Goal: Transaction & Acquisition: Purchase product/service

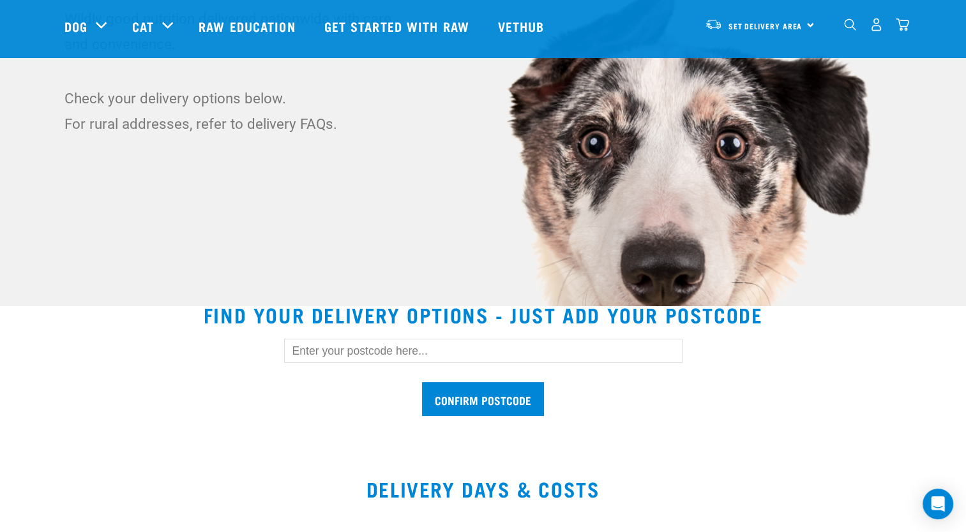
scroll to position [191, 0]
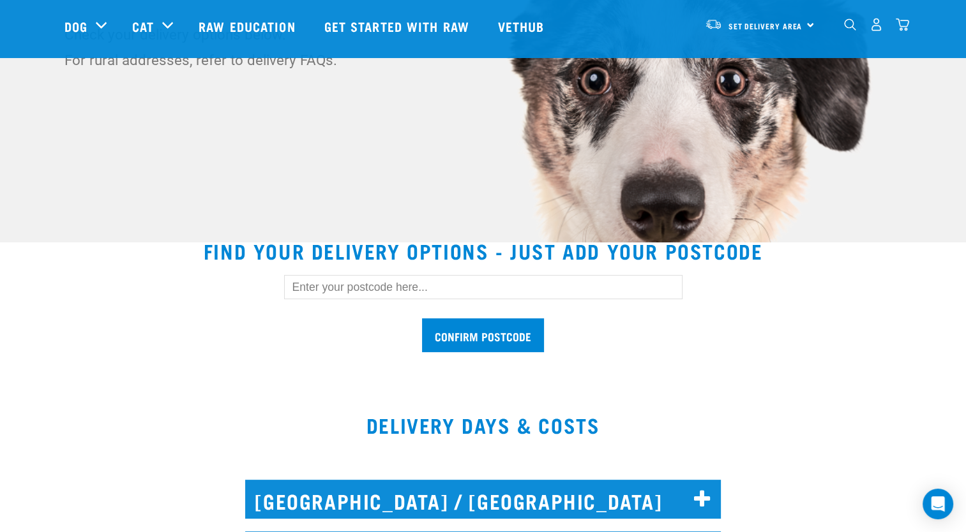
click at [440, 284] on input "text" at bounding box center [483, 287] width 398 height 24
type input "3173"
click at [516, 336] on input "Confirm postcode" at bounding box center [483, 336] width 122 height 34
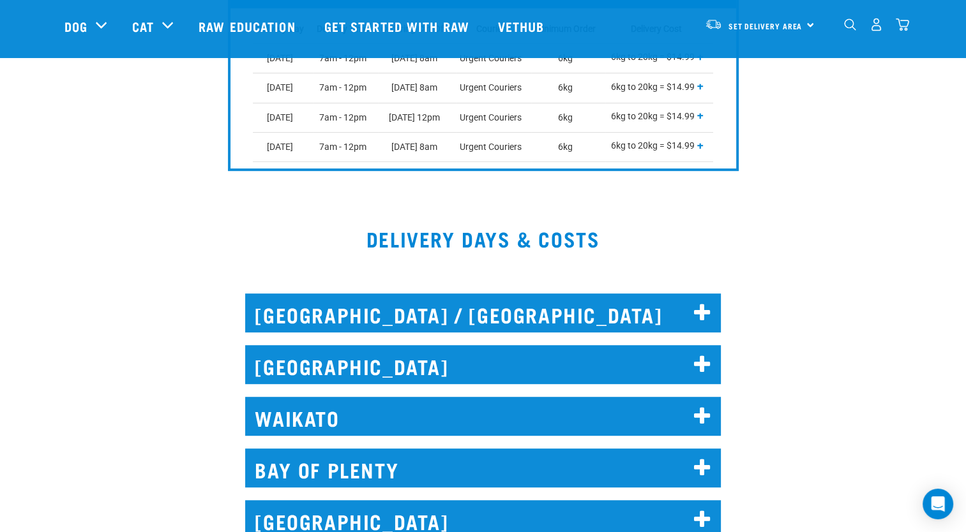
scroll to position [702, 0]
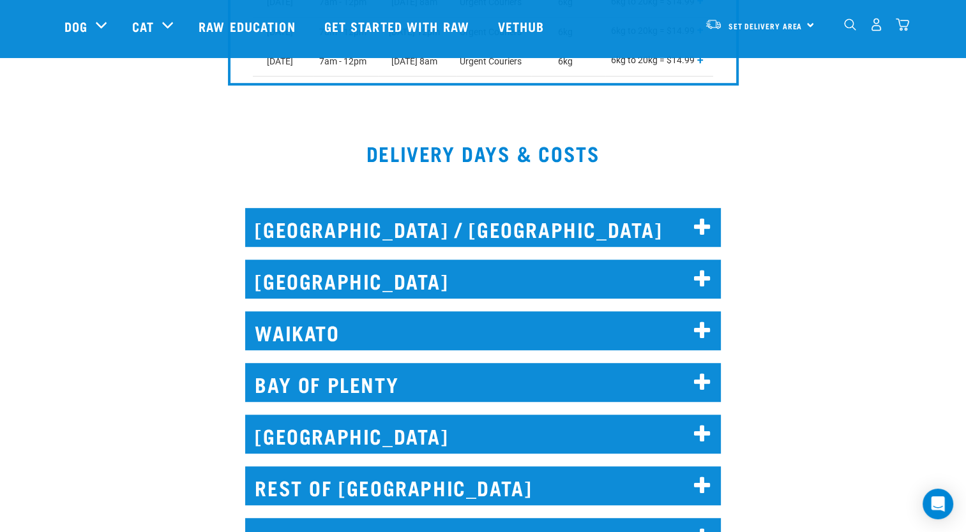
click at [386, 382] on h2 "BAY OF PLENTY" at bounding box center [483, 382] width 476 height 39
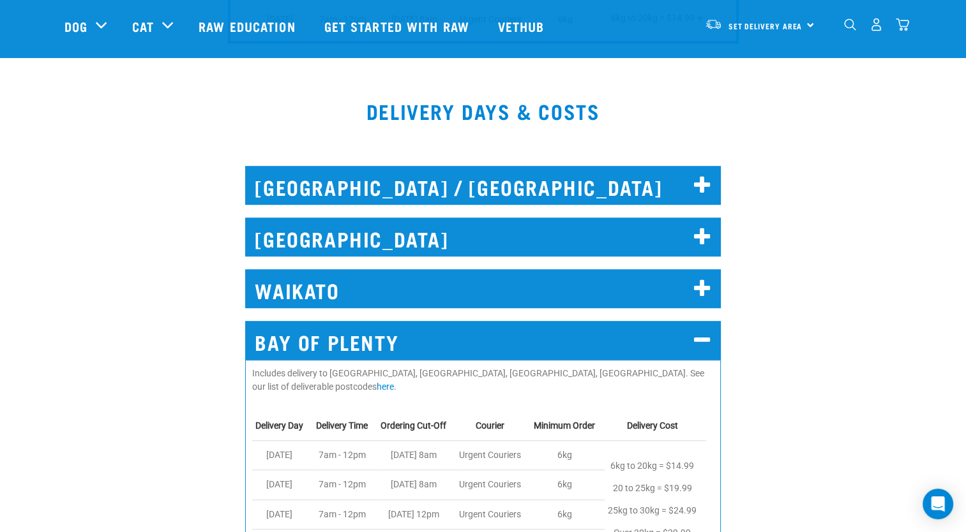
scroll to position [830, 0]
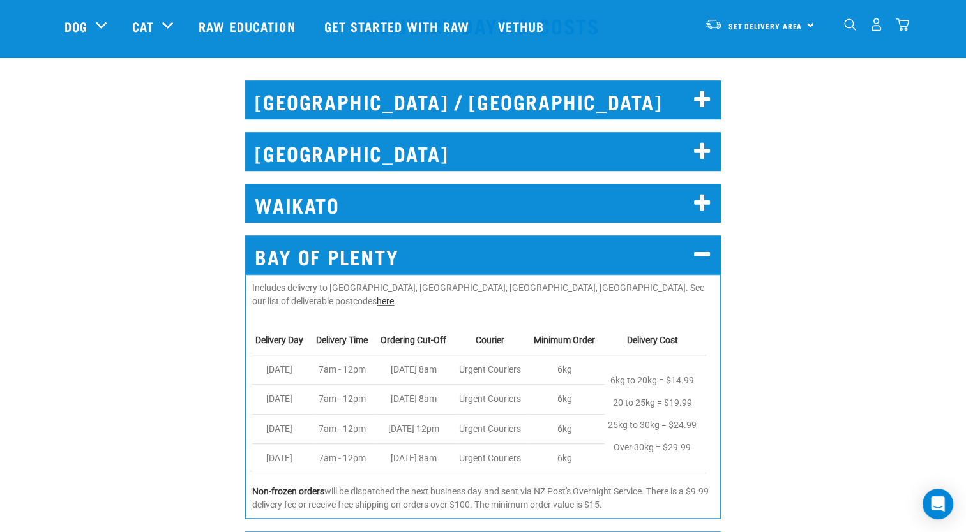
click at [394, 296] on link "here" at bounding box center [385, 301] width 17 height 10
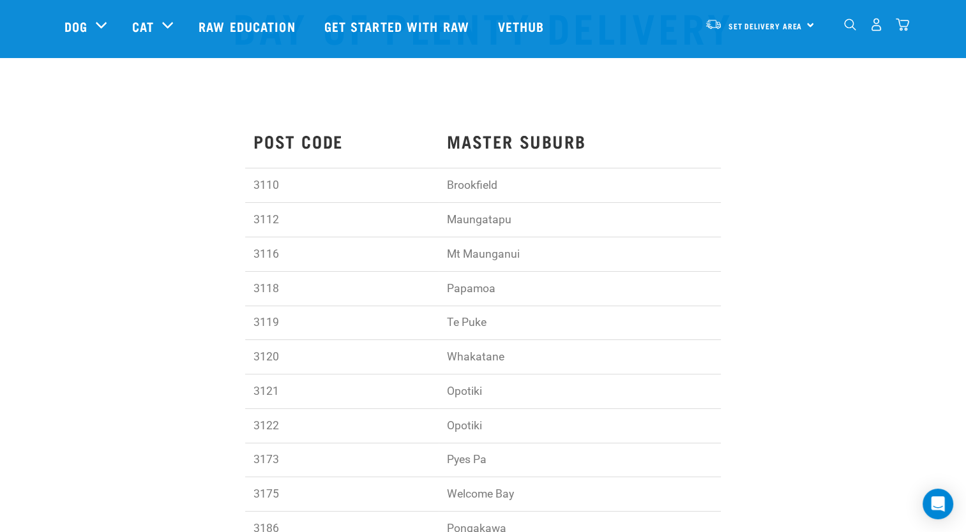
scroll to position [128, 0]
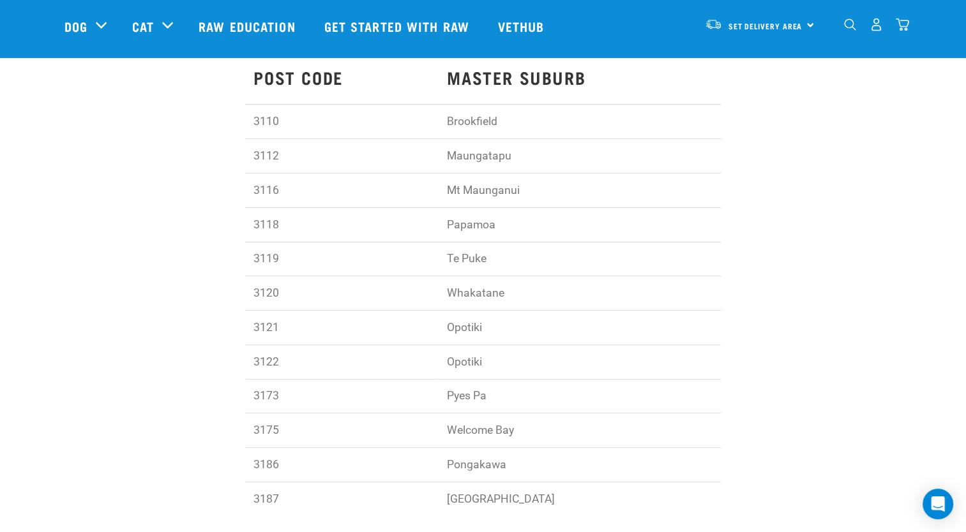
click at [472, 397] on td "Pyes Pa" at bounding box center [580, 396] width 282 height 34
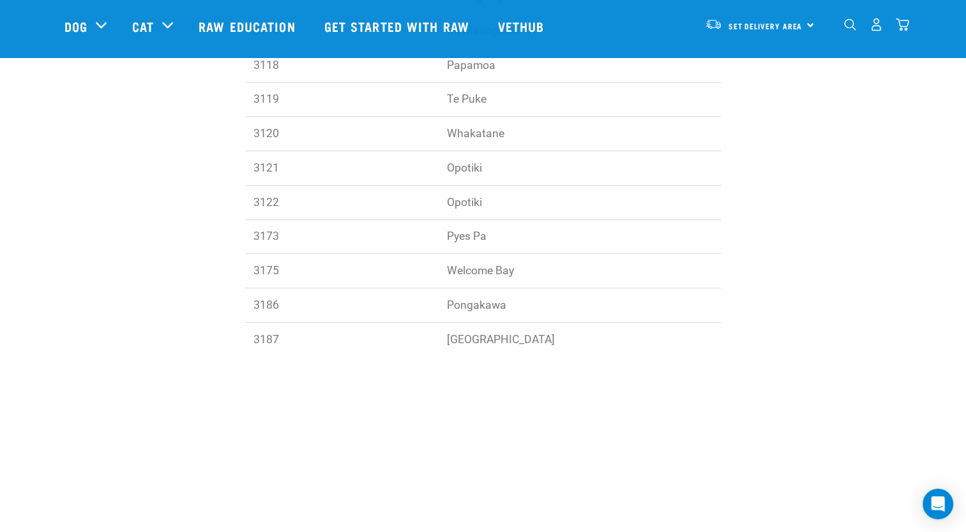
scroll to position [0, 0]
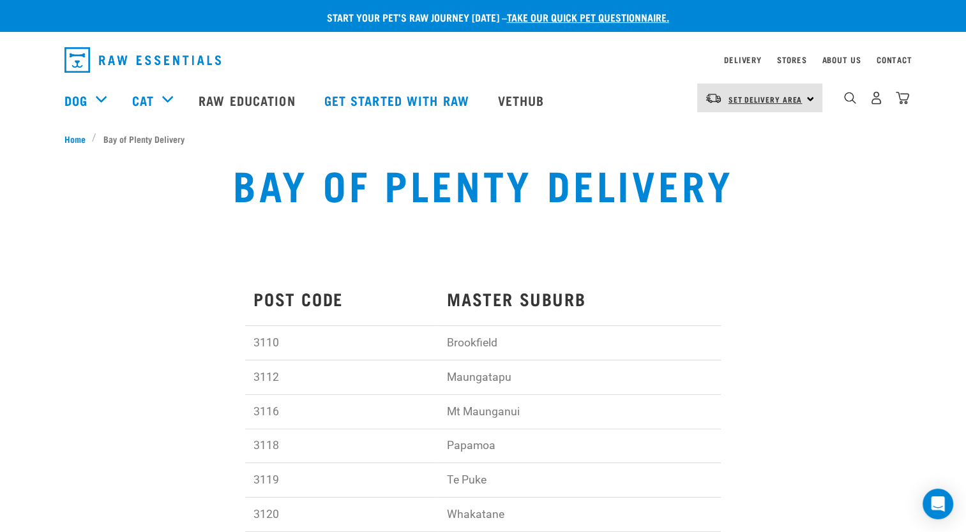
click at [744, 99] on span "Set Delivery Area" at bounding box center [765, 99] width 74 height 4
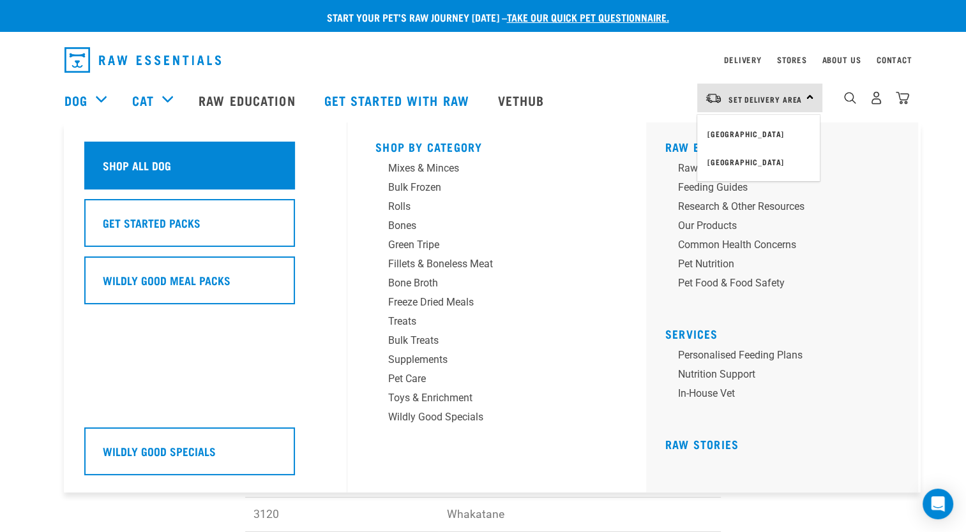
click at [105, 169] on h5 "Shop All Dog" at bounding box center [137, 165] width 68 height 17
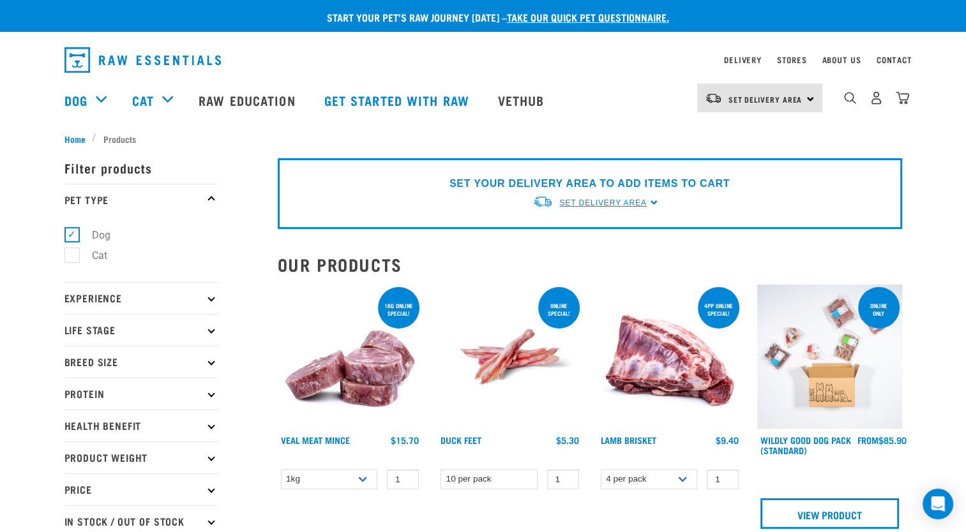
click at [631, 204] on span "Set Delivery Area" at bounding box center [602, 203] width 87 height 9
click at [576, 232] on link "[GEOGRAPHIC_DATA]" at bounding box center [595, 232] width 127 height 21
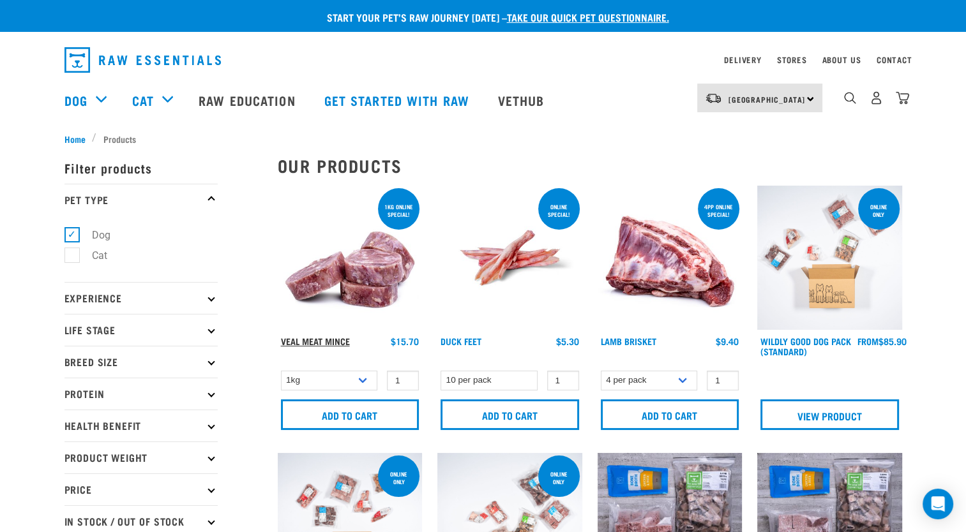
click at [338, 339] on link "Veal Meat Mince" at bounding box center [315, 341] width 69 height 4
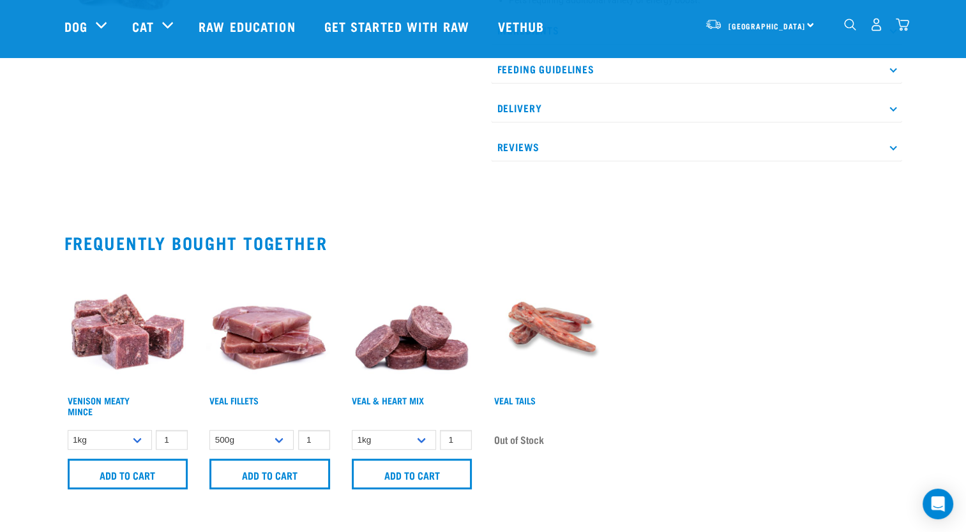
scroll to position [689, 0]
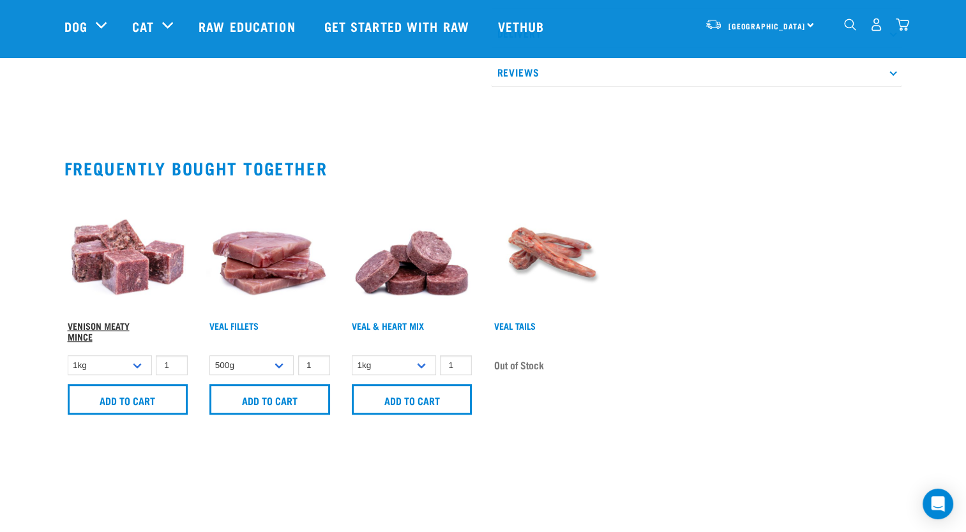
click at [126, 326] on link "Venison Meaty Mince" at bounding box center [99, 331] width 62 height 15
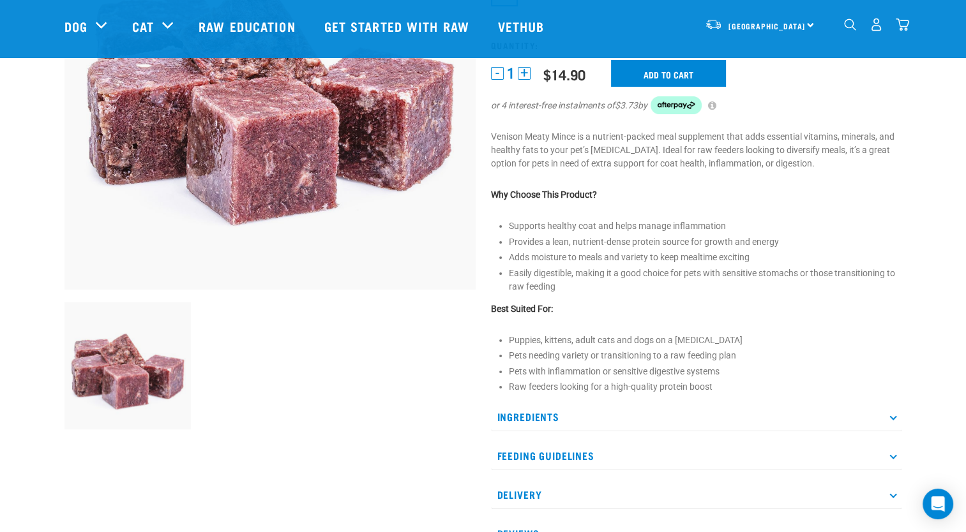
scroll to position [255, 0]
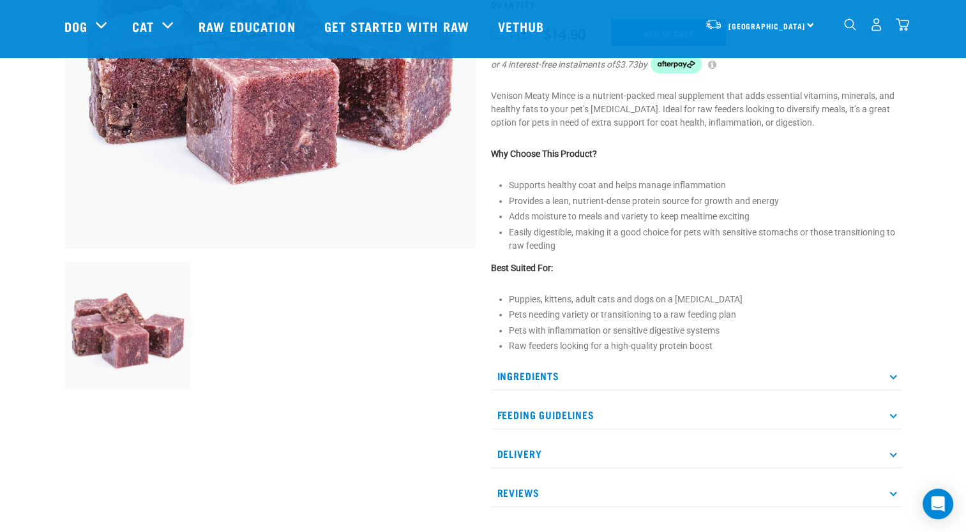
click at [891, 416] on icon at bounding box center [892, 415] width 7 height 7
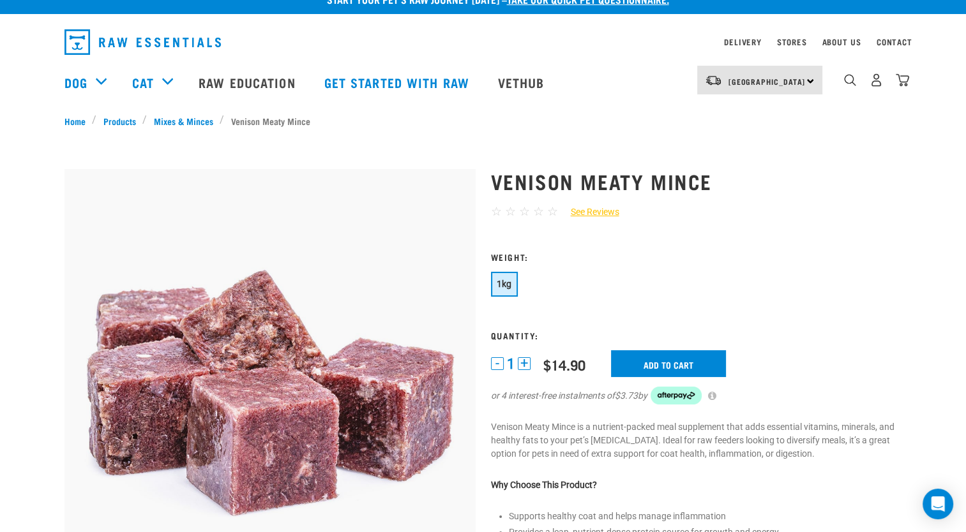
scroll to position [0, 0]
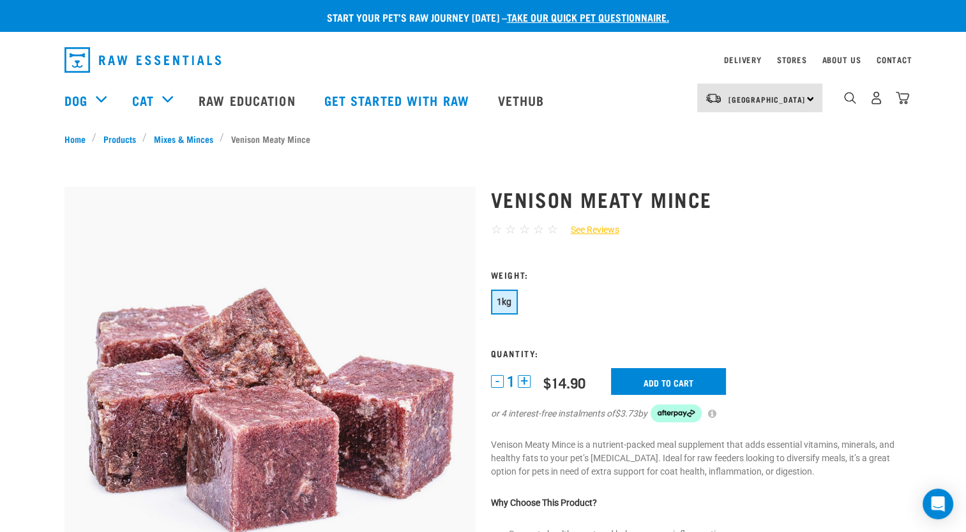
click at [603, 229] on link "See Reviews" at bounding box center [588, 229] width 61 height 13
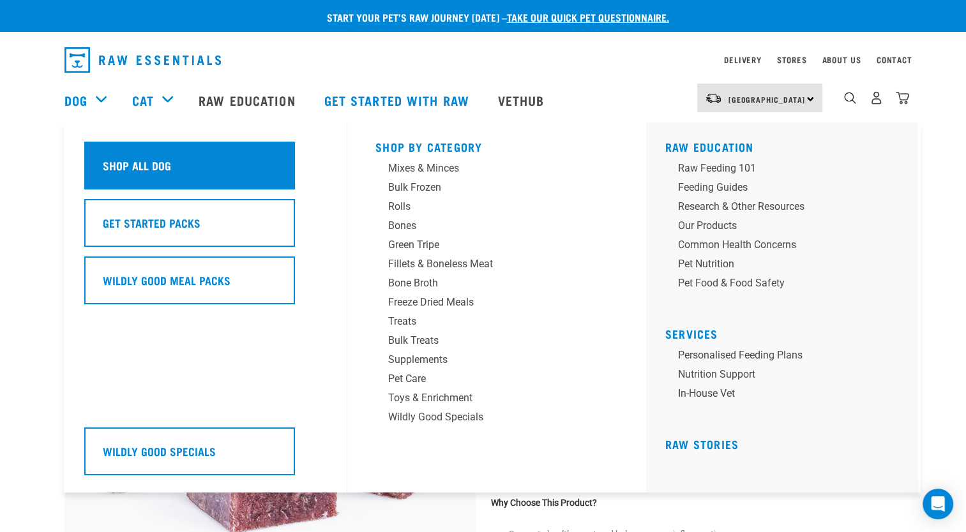
click at [140, 167] on h5 "Shop All Dog" at bounding box center [137, 165] width 68 height 17
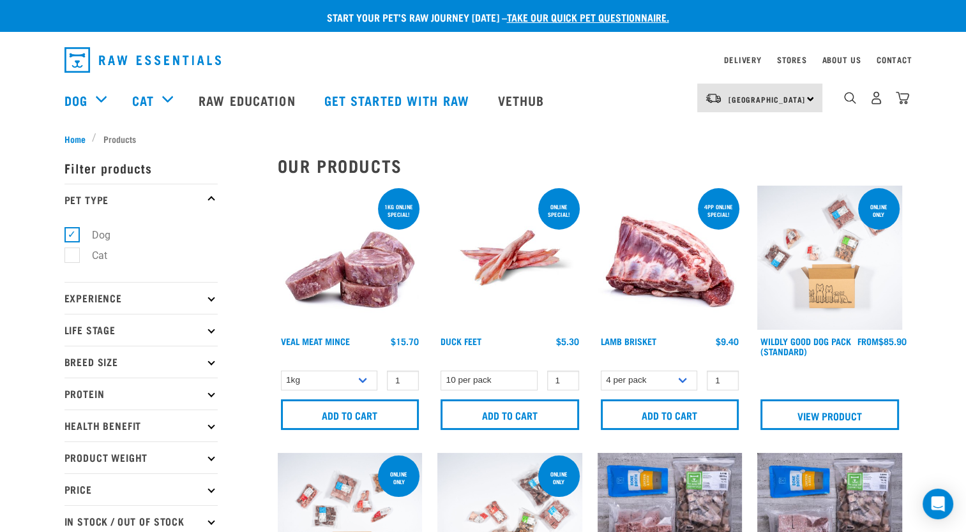
click at [212, 298] on icon at bounding box center [210, 297] width 7 height 7
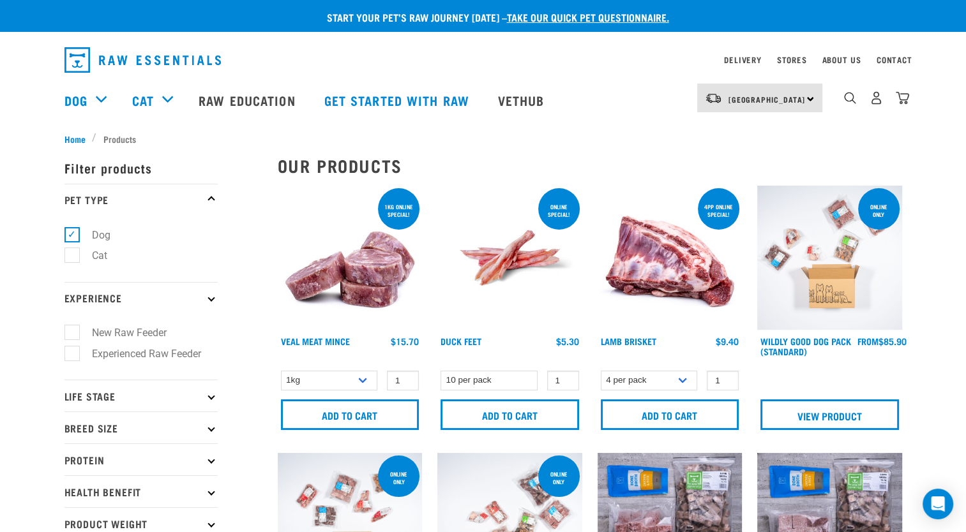
click at [75, 356] on label "Experienced Raw Feeder" at bounding box center [138, 354] width 135 height 16
click at [73, 356] on input "Experienced Raw Feeder" at bounding box center [68, 351] width 8 height 8
checkbox input "true"
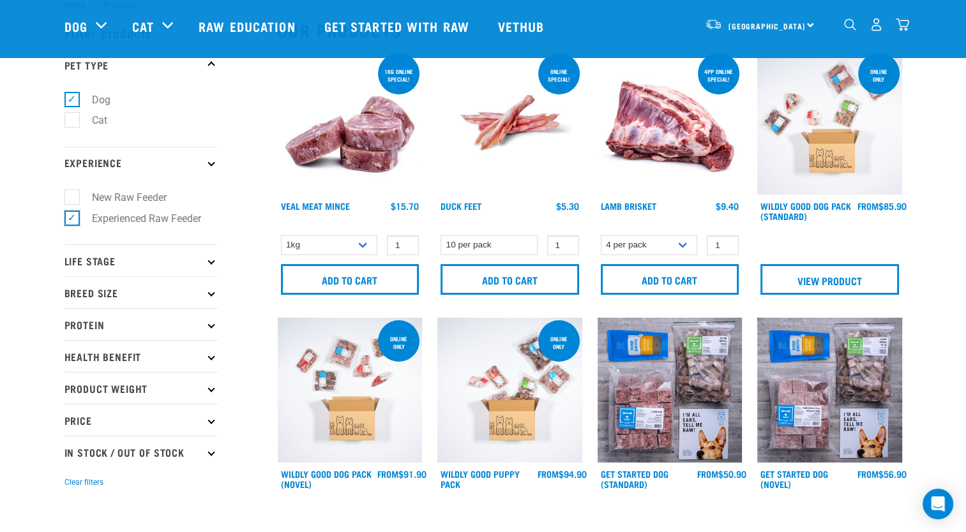
scroll to position [64, 0]
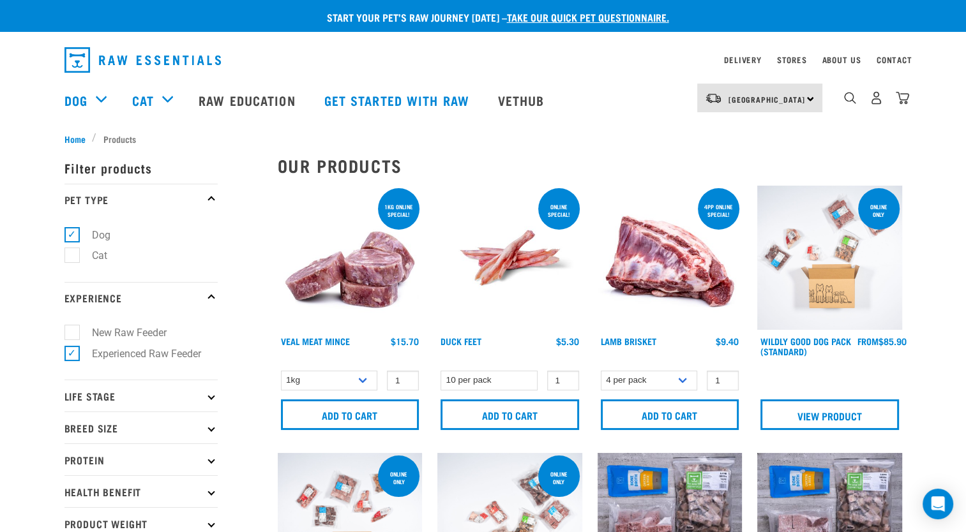
click at [211, 394] on icon at bounding box center [210, 396] width 7 height 7
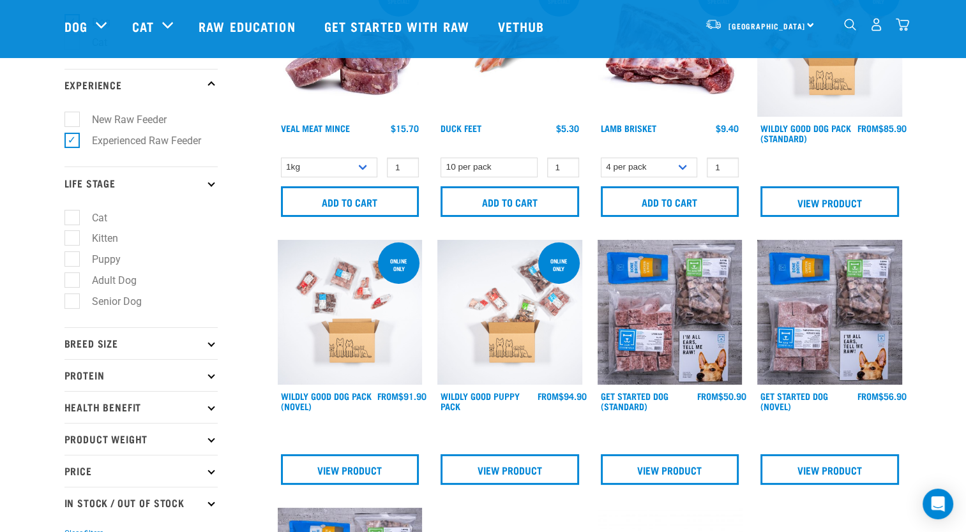
scroll to position [128, 0]
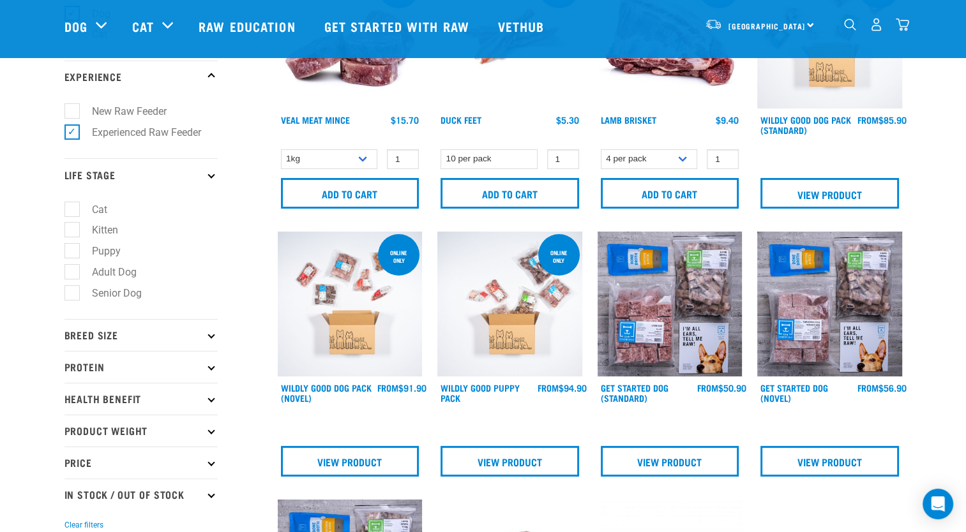
click at [76, 274] on label "Adult Dog" at bounding box center [106, 272] width 70 height 16
click at [73, 274] on input "Adult Dog" at bounding box center [68, 270] width 8 height 8
checkbox input "true"
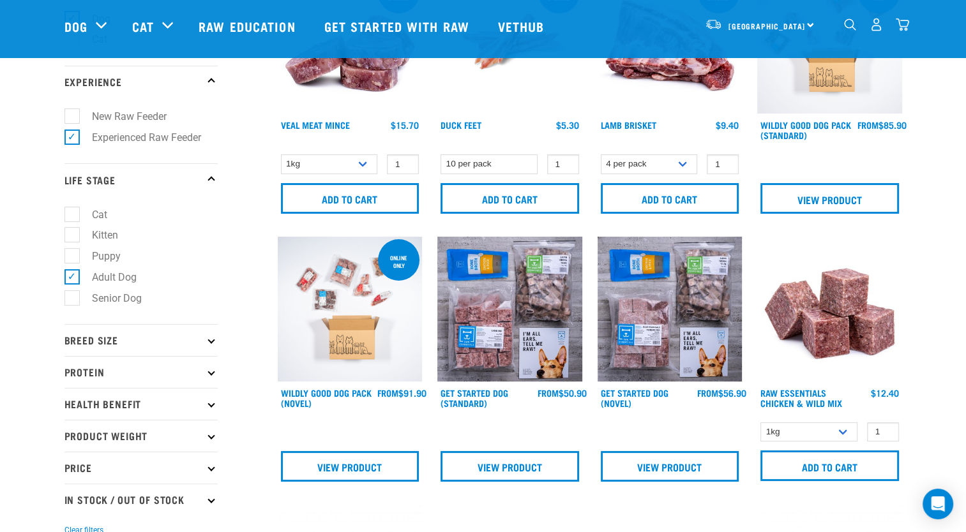
scroll to position [128, 0]
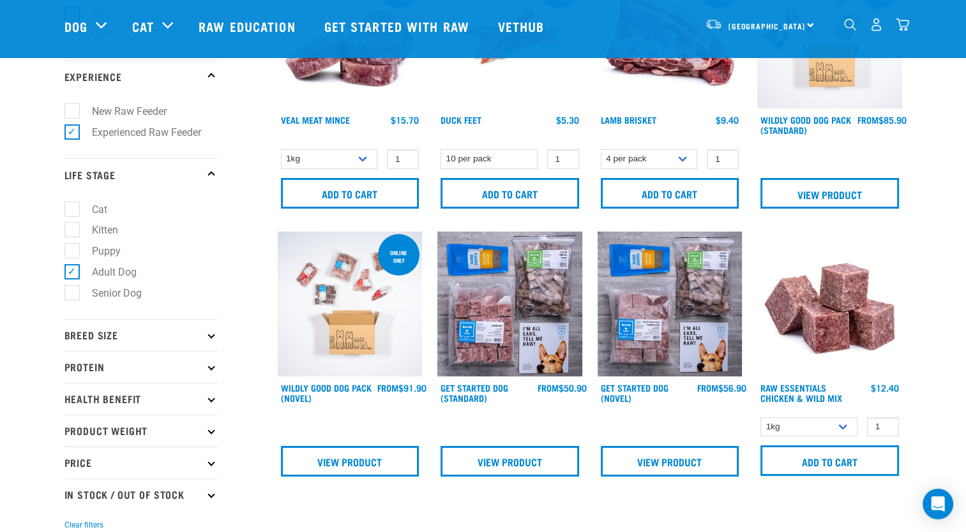
click at [209, 337] on icon at bounding box center [210, 335] width 7 height 7
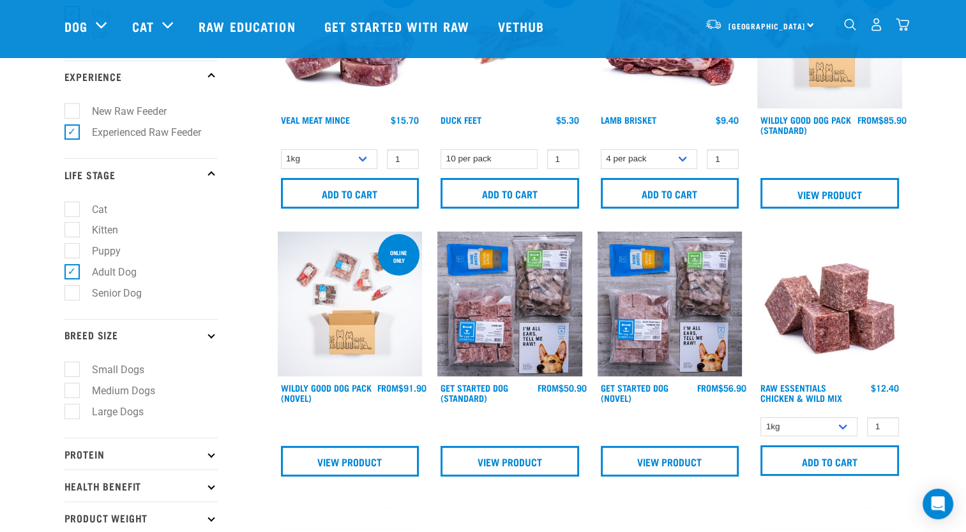
click at [73, 367] on label "Small Dogs" at bounding box center [110, 370] width 78 height 16
click at [73, 367] on input "Small Dogs" at bounding box center [68, 368] width 8 height 8
checkbox input "true"
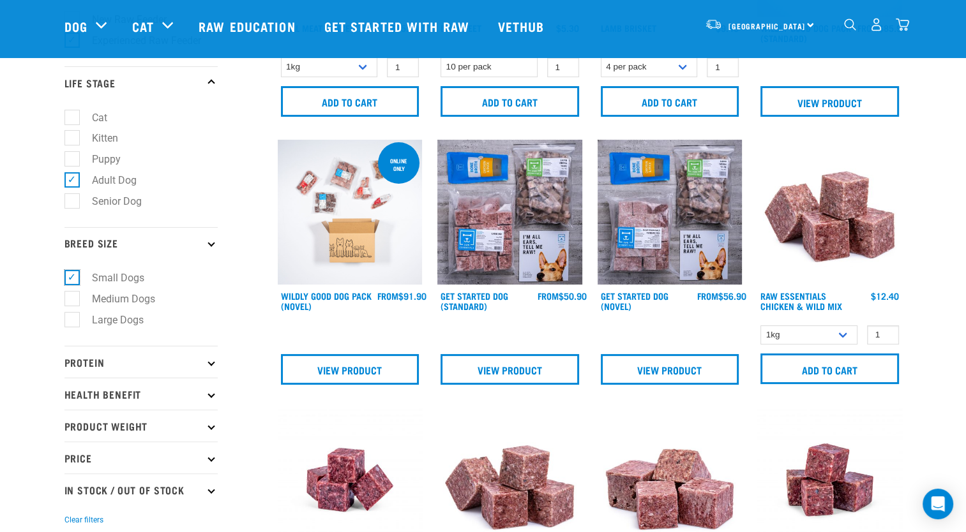
scroll to position [255, 0]
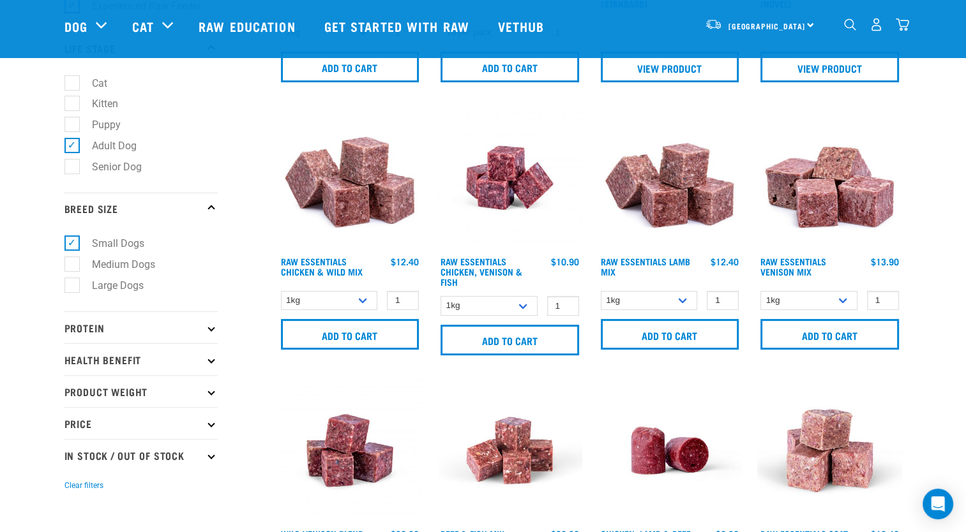
scroll to position [255, 0]
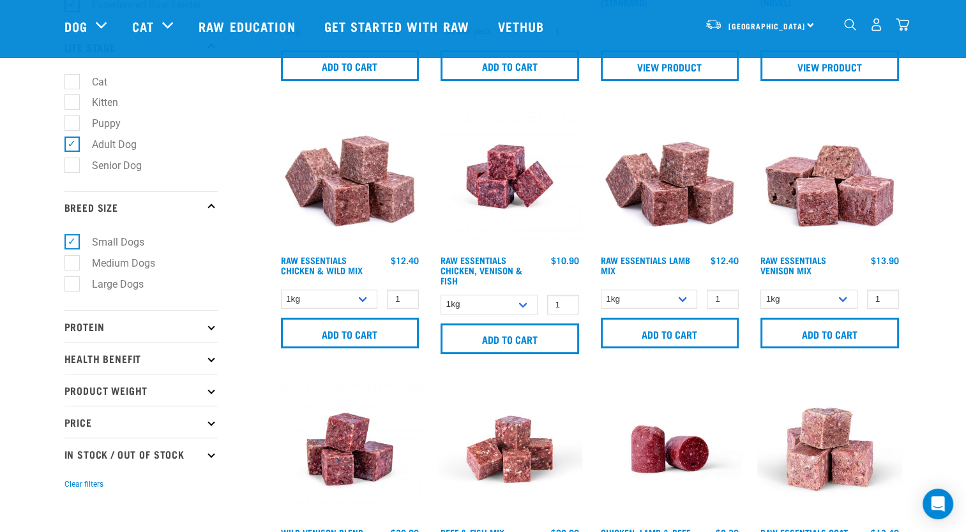
click at [209, 362] on p "Health Benefit" at bounding box center [140, 358] width 153 height 32
click at [77, 392] on label "Sensitive Stomach" at bounding box center [126, 394] width 110 height 16
click at [73, 392] on input "Sensitive Stomach" at bounding box center [68, 391] width 8 height 8
checkbox input "true"
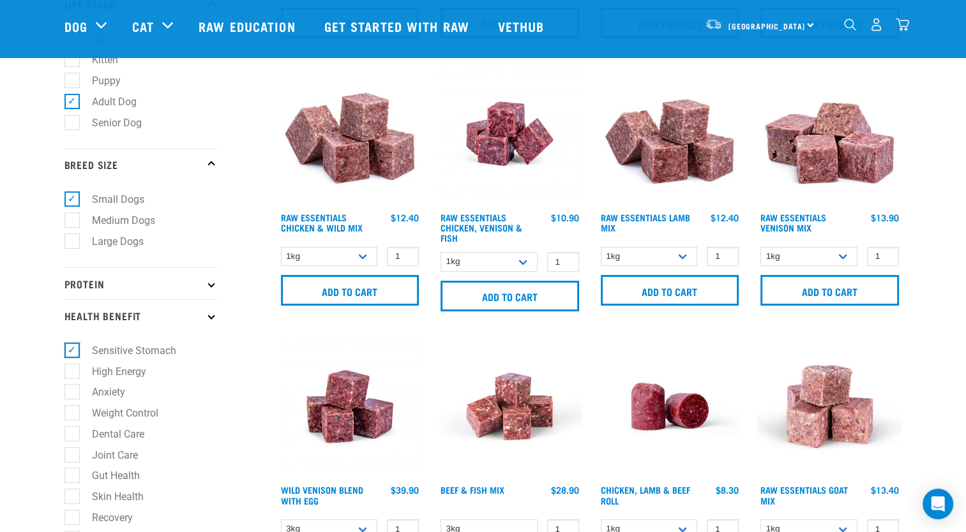
scroll to position [383, 0]
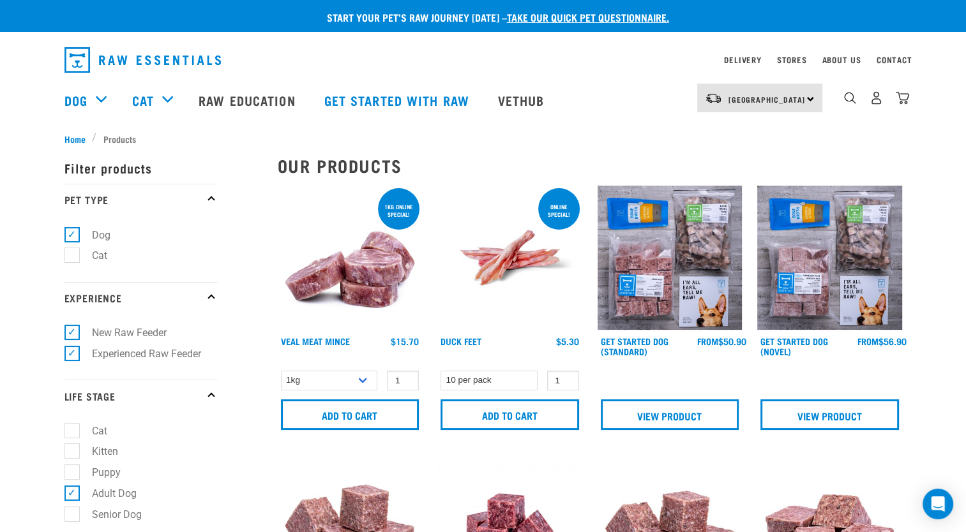
click at [74, 335] on label "New Raw Feeder" at bounding box center [121, 333] width 100 height 16
click at [73, 335] on input "New Raw Feeder" at bounding box center [68, 331] width 8 height 8
checkbox input "false"
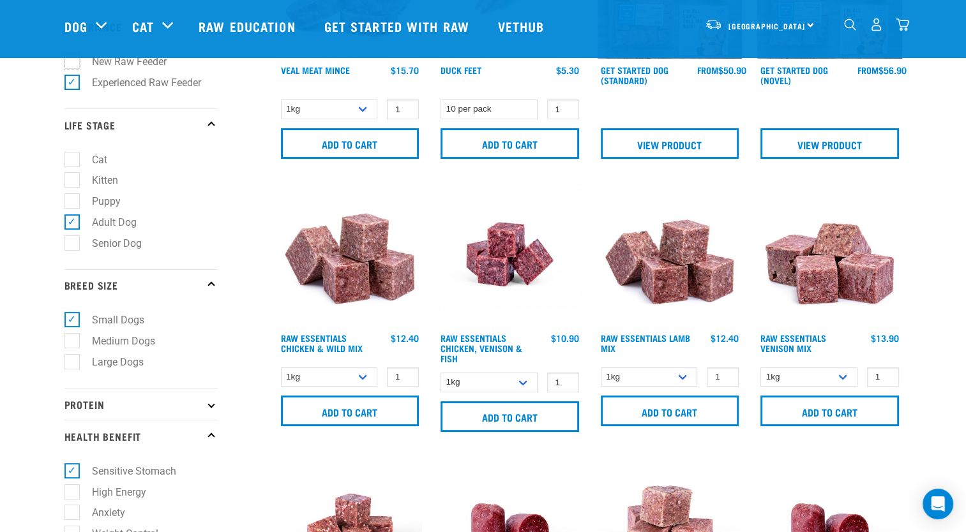
scroll to position [191, 0]
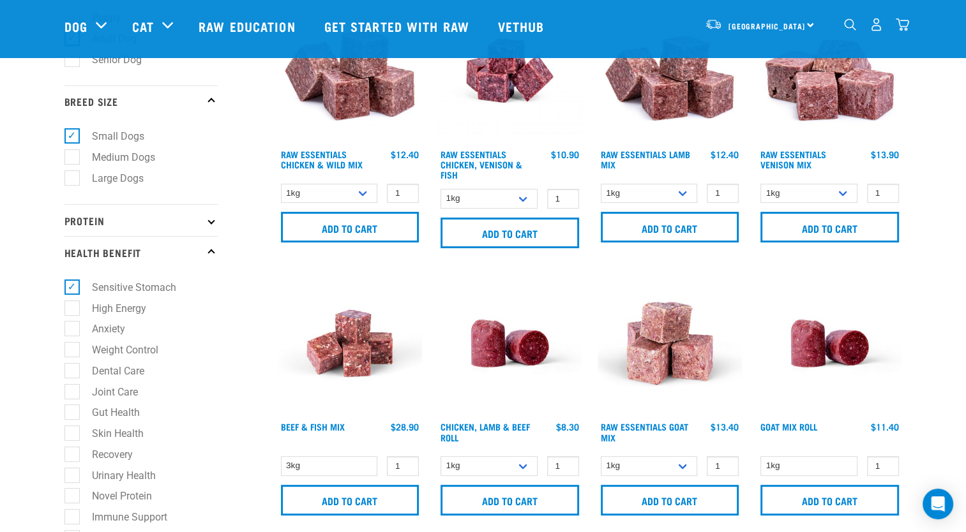
scroll to position [383, 0]
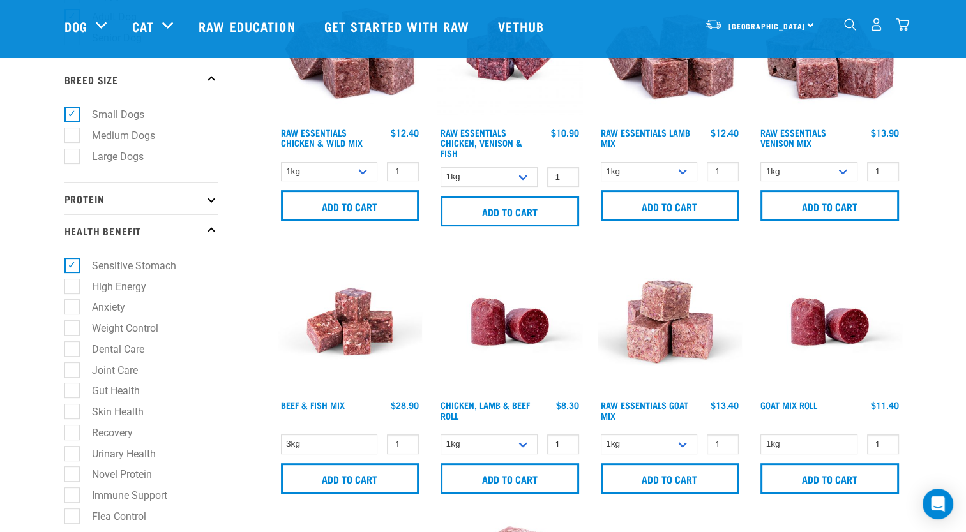
click at [71, 328] on label "Weight Control" at bounding box center [117, 328] width 92 height 16
click at [70, 328] on input "Weight Control" at bounding box center [68, 326] width 8 height 8
checkbox input "true"
click at [77, 372] on label "Joint Care" at bounding box center [106, 371] width 71 height 16
click at [73, 372] on input "Joint Care" at bounding box center [68, 368] width 8 height 8
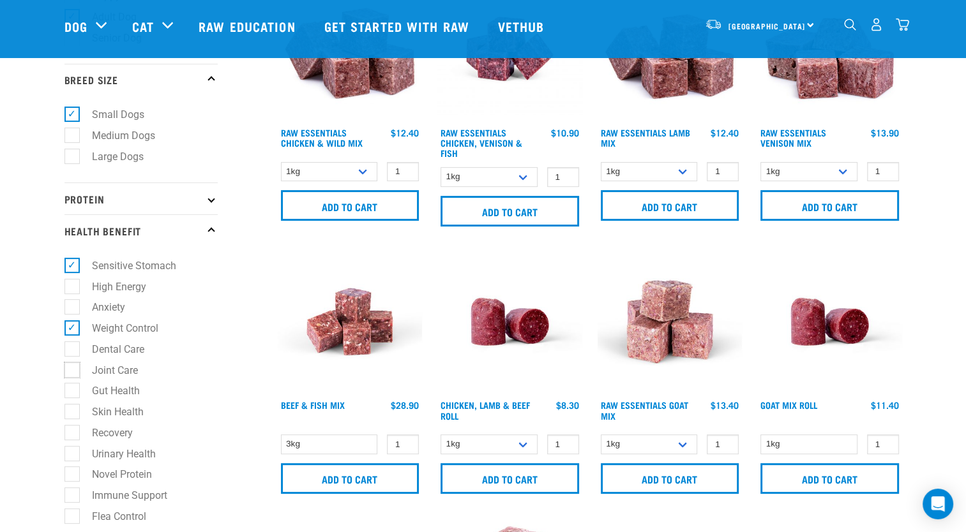
checkbox input "true"
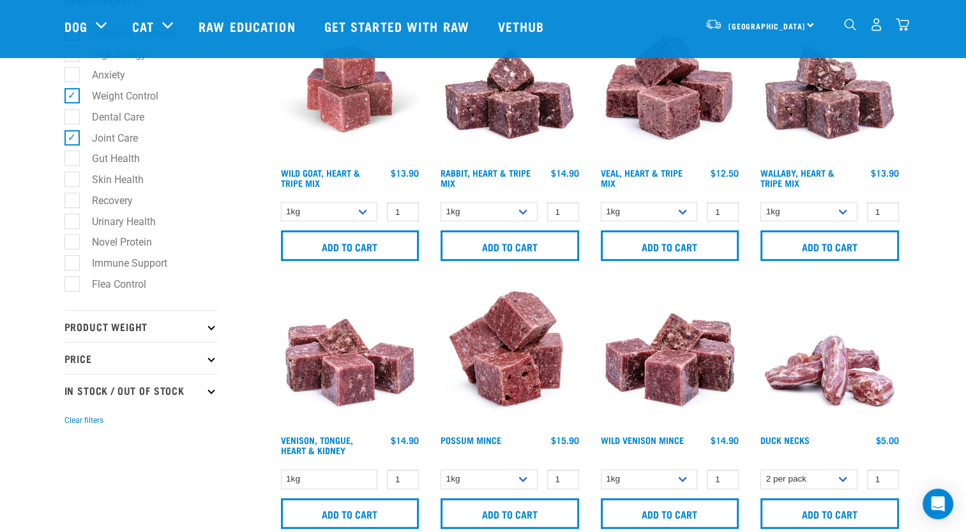
scroll to position [638, 0]
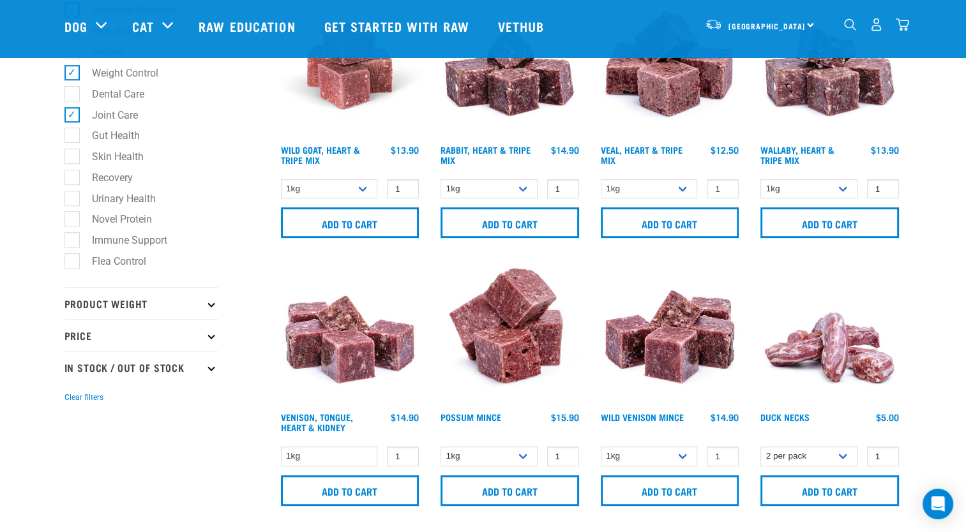
click at [72, 162] on label "Skin Health" at bounding box center [109, 157] width 77 height 16
click at [72, 159] on input "Skin Health" at bounding box center [68, 155] width 8 height 8
checkbox input "true"
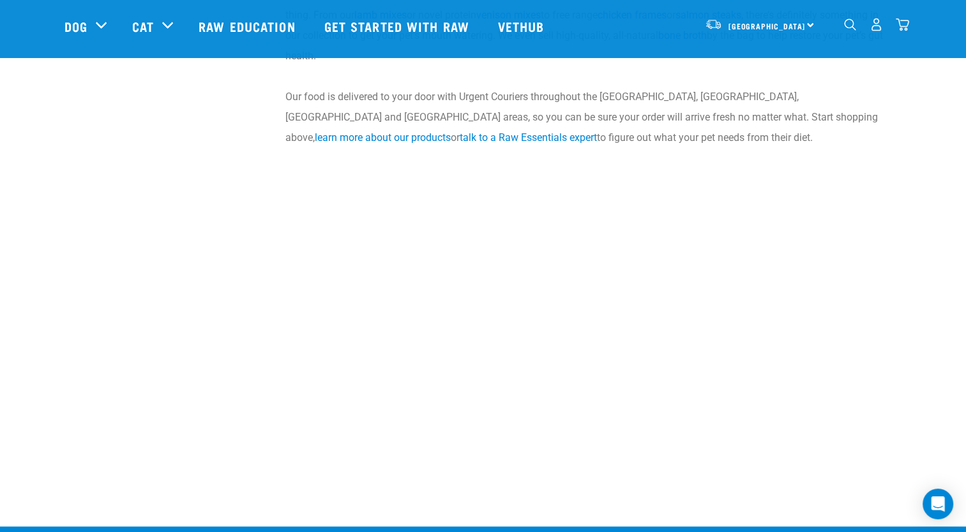
scroll to position [1468, 0]
